Goal: Information Seeking & Learning: Learn about a topic

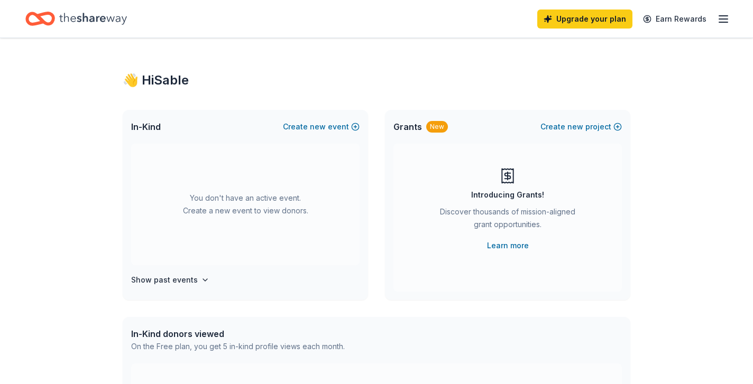
click at [727, 19] on line "button" at bounding box center [723, 19] width 8 height 0
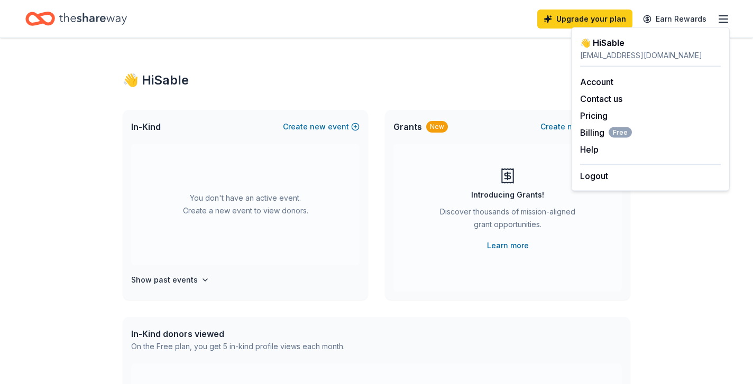
click at [481, 113] on div "Grants New Create new project" at bounding box center [507, 127] width 245 height 34
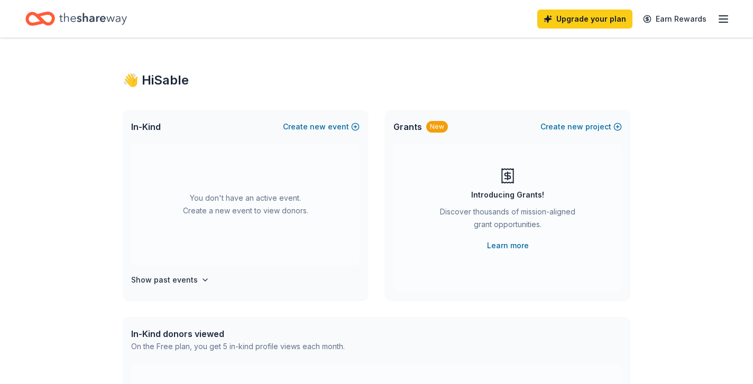
click at [94, 21] on icon "Home" at bounding box center [93, 19] width 68 height 12
click at [308, 124] on button "Create new event" at bounding box center [321, 127] width 77 height 13
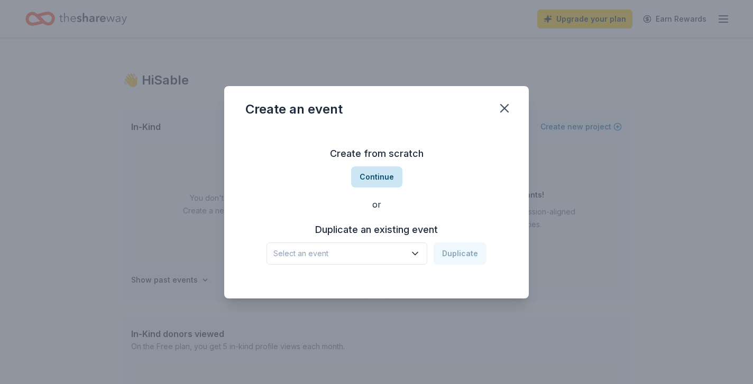
click at [380, 185] on button "Continue" at bounding box center [376, 177] width 51 height 21
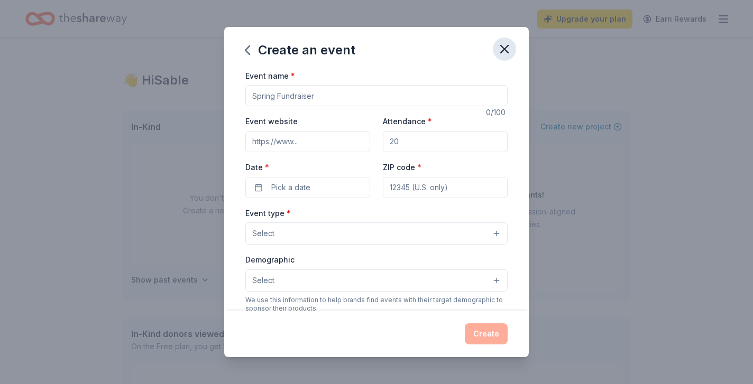
click at [505, 48] on icon "button" at bounding box center [504, 49] width 15 height 15
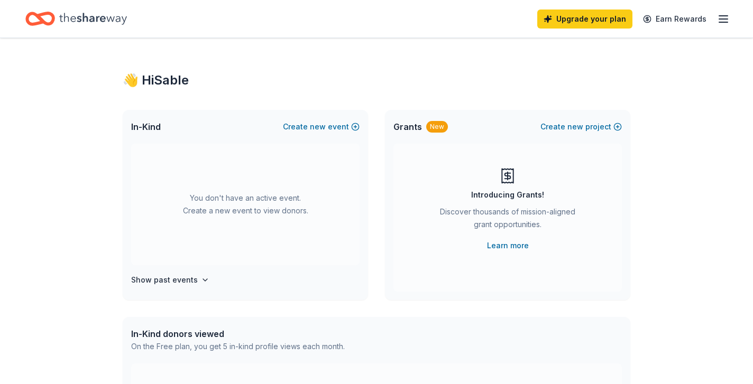
click at [723, 15] on icon "button" at bounding box center [723, 19] width 13 height 13
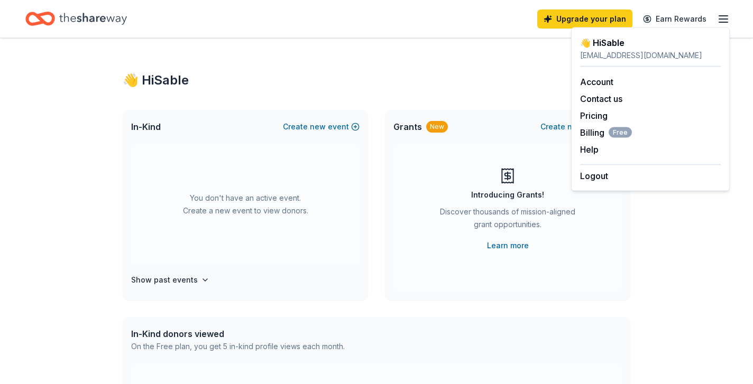
click at [632, 282] on div "👋 Hi Sable In-Kind Create new event You don't have an active event. Create a ne…" at bounding box center [376, 346] width 541 height 617
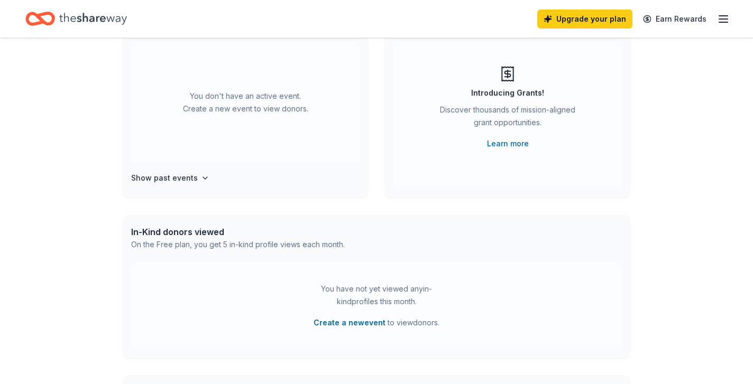
scroll to position [111, 0]
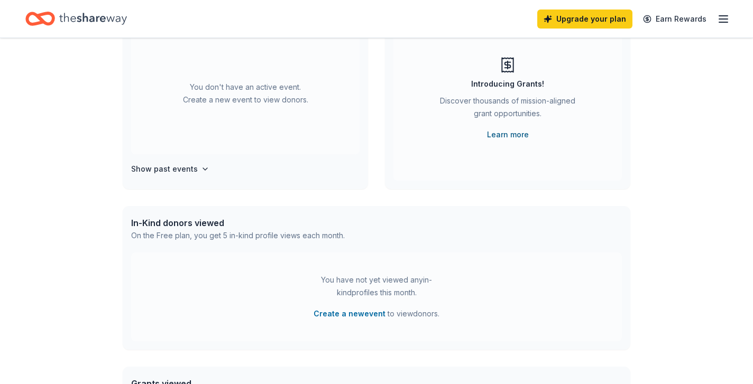
click at [501, 136] on link "Learn more" at bounding box center [508, 134] width 42 height 13
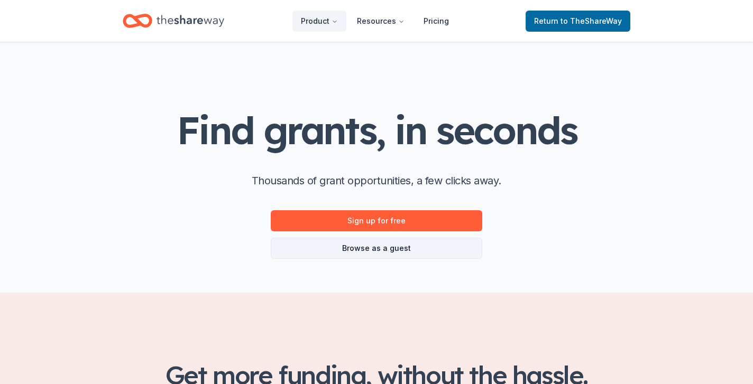
click at [384, 242] on link "Browse as a guest" at bounding box center [376, 248] width 211 height 21
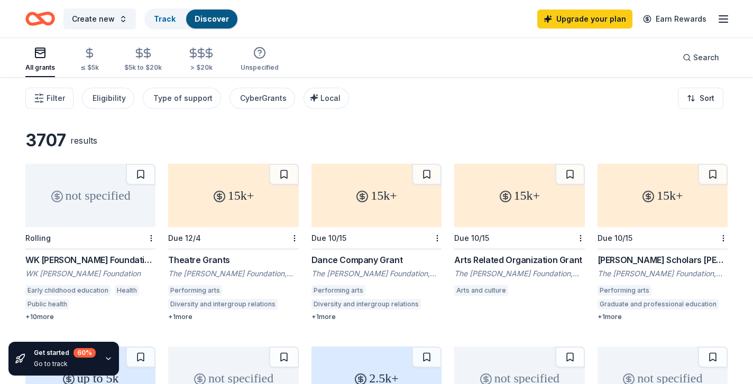
click at [722, 21] on icon "button" at bounding box center [723, 19] width 13 height 13
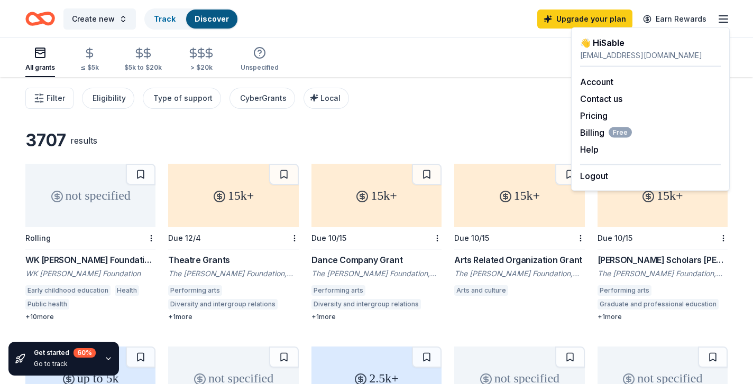
click at [493, 98] on div "Filter Eligibility Type of support CyberGrants Local Sort" at bounding box center [376, 98] width 753 height 42
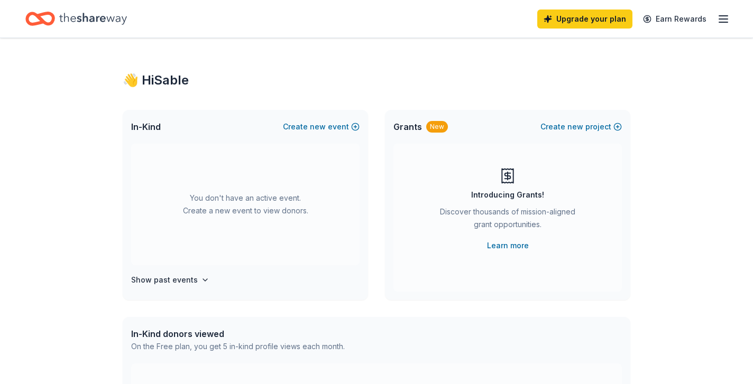
click at [723, 16] on line "button" at bounding box center [723, 16] width 8 height 0
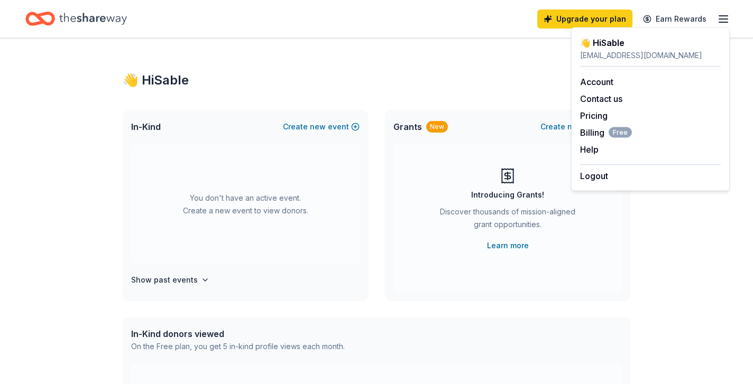
click at [600, 182] on div "👋 Hi Sable sable4amazon585@gmail.com Account Contact us Pricing Billing Free He…" at bounding box center [650, 109] width 159 height 164
click at [590, 175] on button "Logout" at bounding box center [594, 176] width 28 height 13
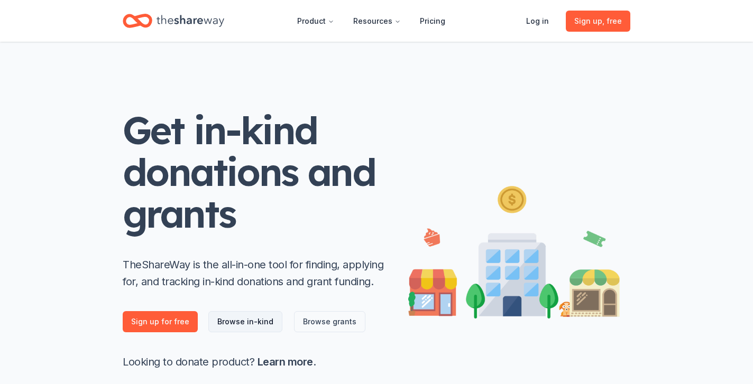
click at [259, 318] on link "Browse in-kind" at bounding box center [245, 321] width 74 height 21
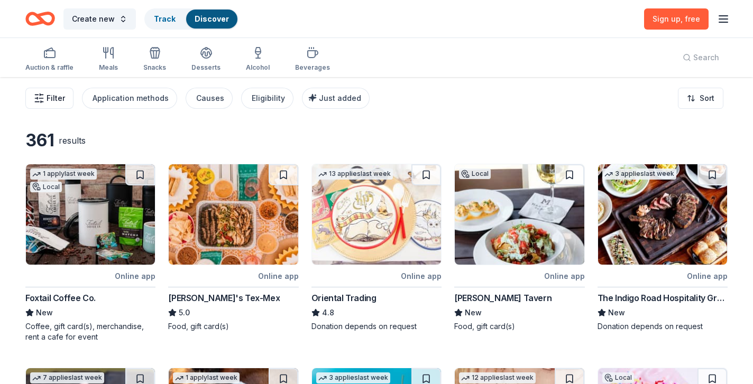
click at [49, 102] on span "Filter" at bounding box center [56, 98] width 19 height 13
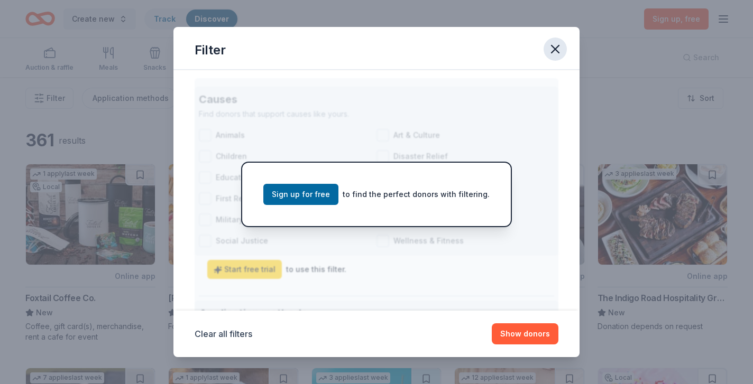
click at [554, 45] on icon "button" at bounding box center [555, 49] width 15 height 15
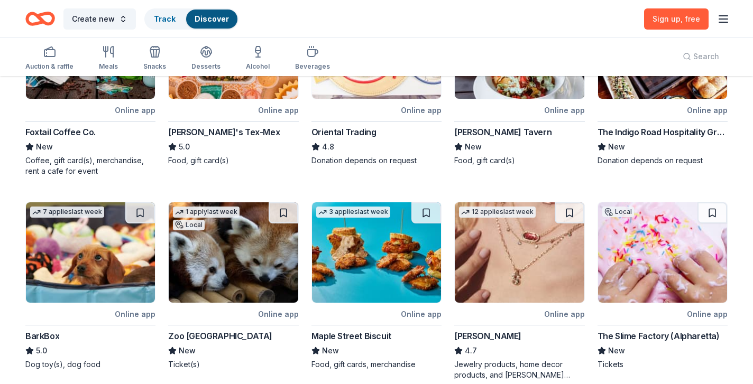
scroll to position [166, 0]
